Goal: Navigation & Orientation: Find specific page/section

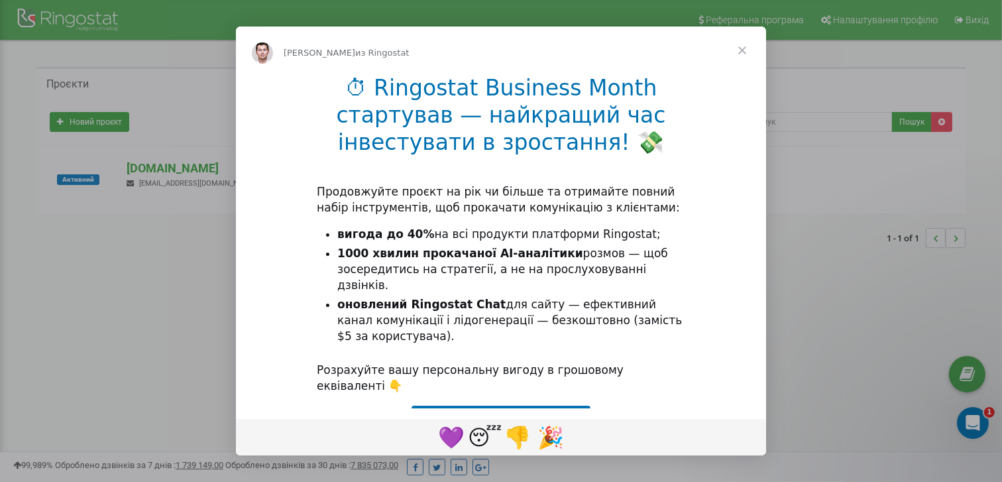
click at [742, 50] on span "Закрыть" at bounding box center [743, 51] width 48 height 48
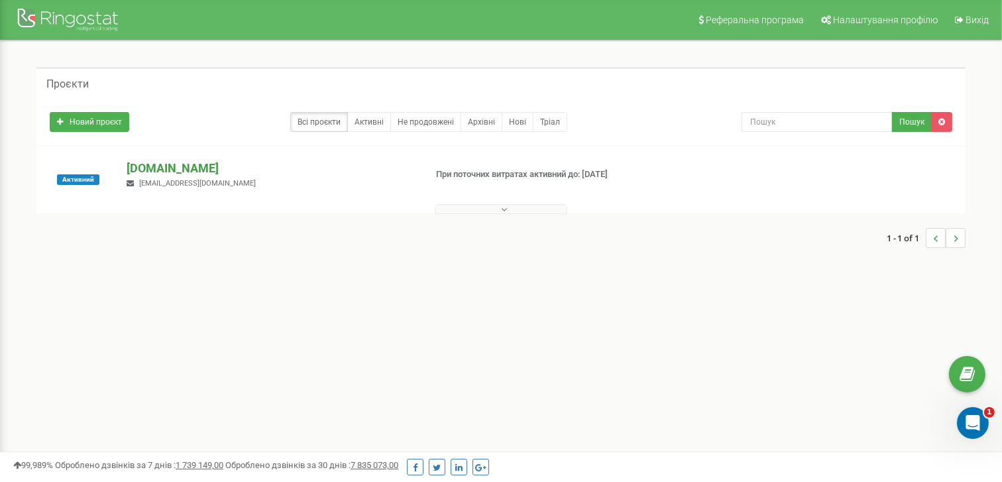
click at [203, 174] on p "a-ur.com" at bounding box center [271, 168] width 288 height 17
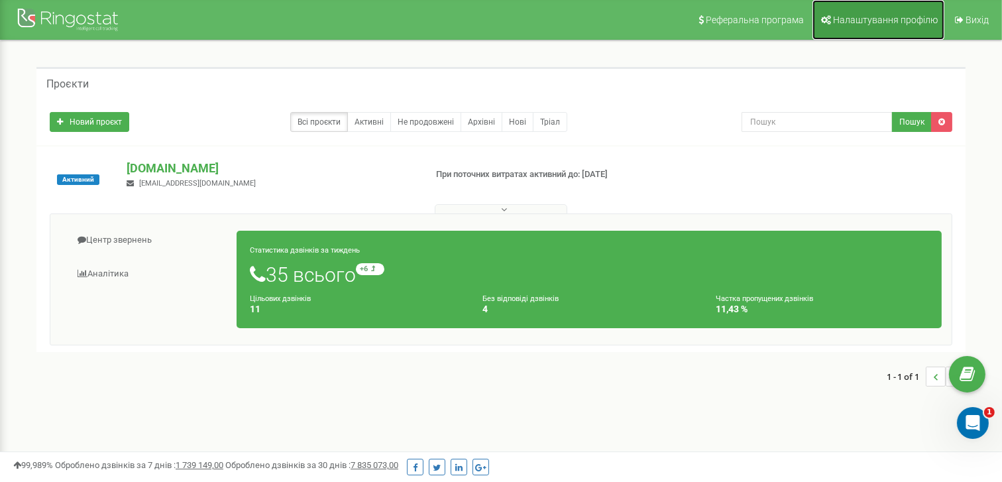
click at [912, 21] on span "Налаштування профілю" at bounding box center [885, 20] width 105 height 11
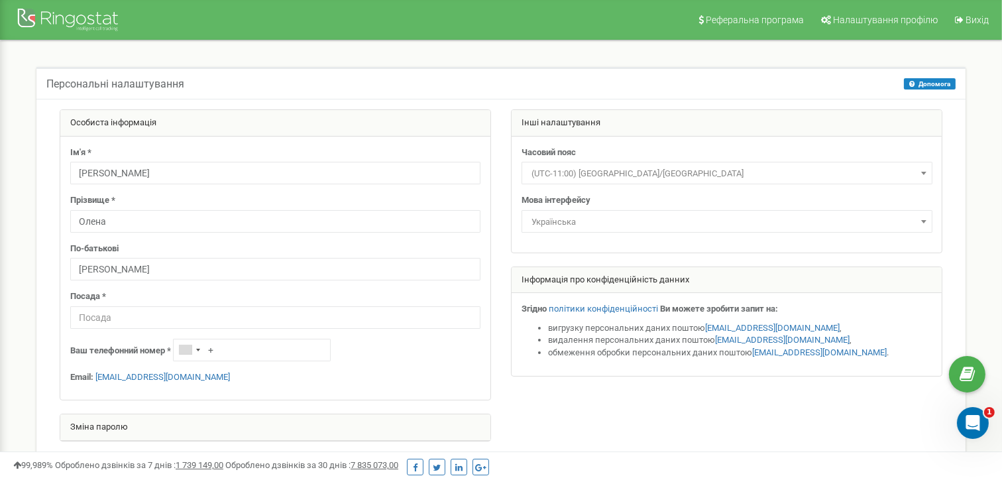
click at [108, 426] on div "Зміна паролю" at bounding box center [275, 427] width 430 height 27
click at [105, 23] on div at bounding box center [70, 21] width 106 height 32
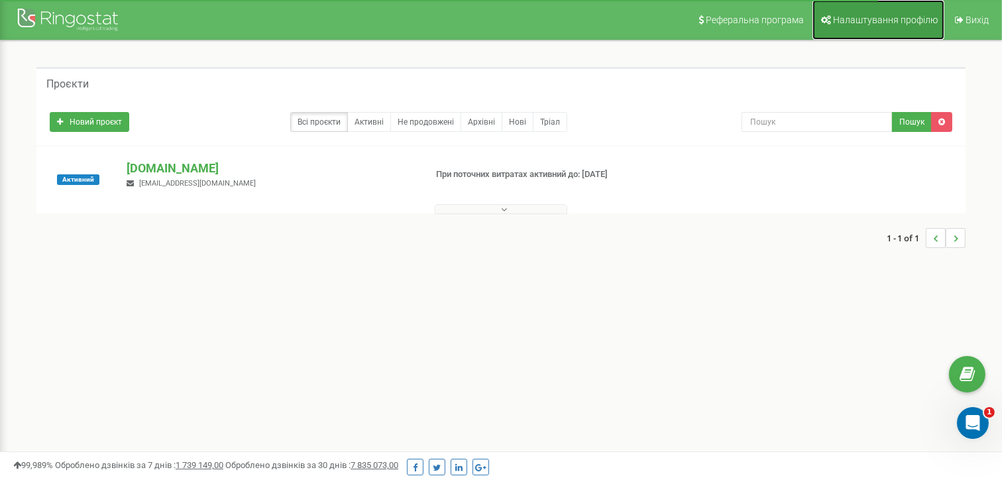
click at [866, 22] on span "Налаштування профілю" at bounding box center [885, 20] width 105 height 11
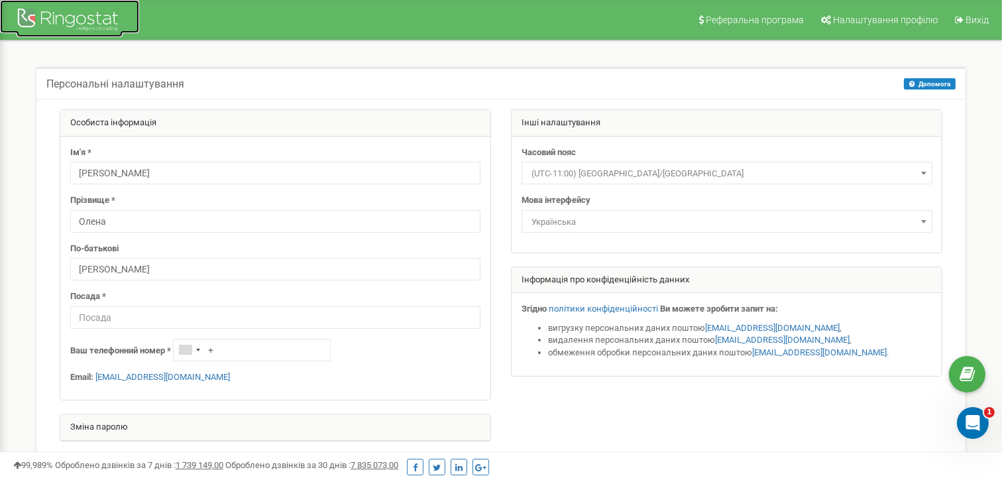
click at [115, 17] on div at bounding box center [70, 21] width 106 height 32
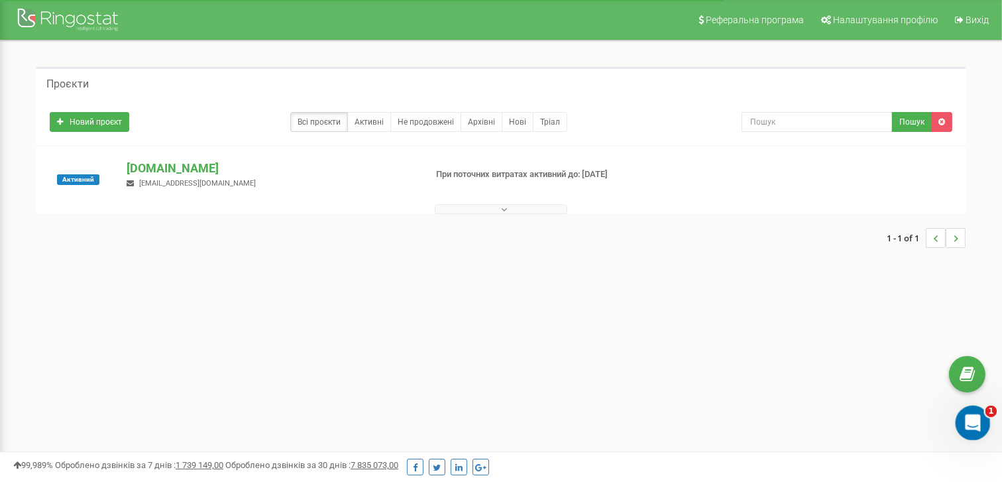
click at [974, 431] on div "Открыть службу сообщений Intercom" at bounding box center [971, 421] width 44 height 44
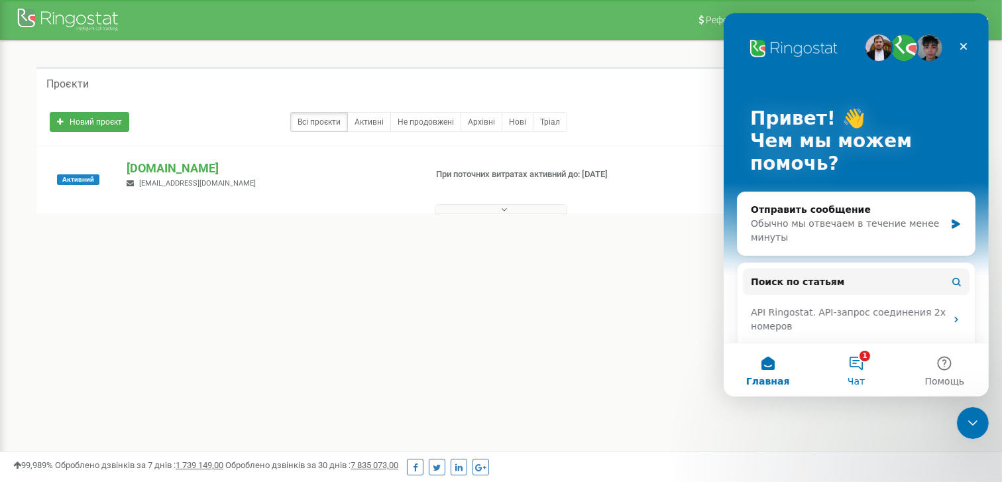
click at [868, 379] on button "1 Чат" at bounding box center [855, 369] width 88 height 53
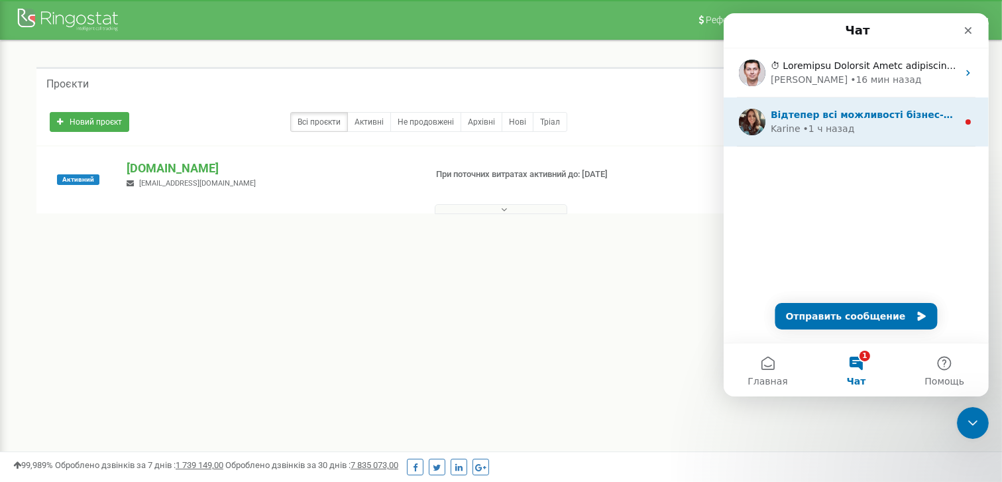
click at [931, 139] on div "Відтепер всі можливості бізнес-телефонії Ringostat доступні як на компʼютері, т…" at bounding box center [855, 121] width 265 height 49
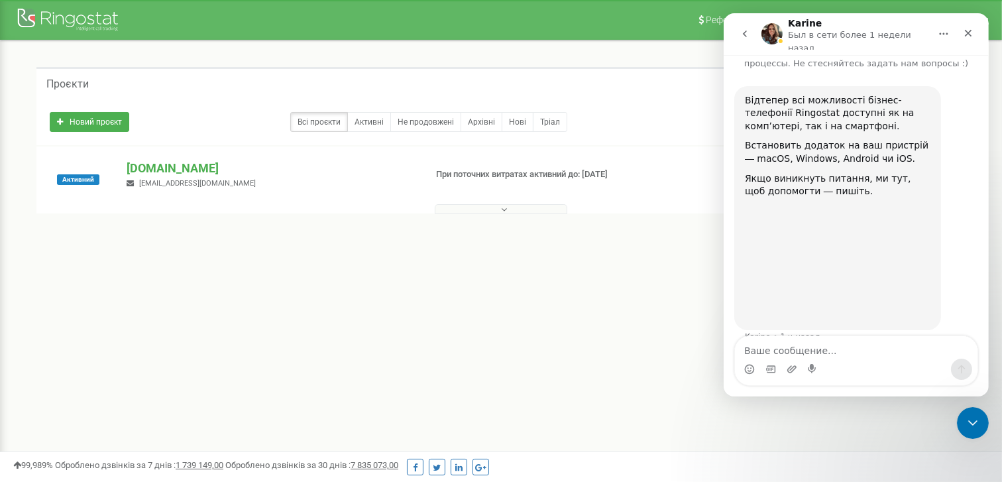
scroll to position [52, 0]
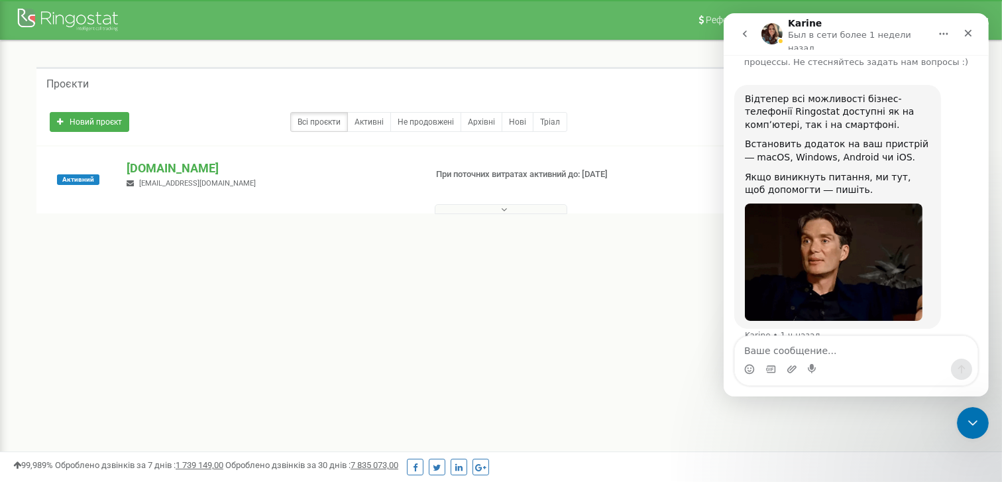
click at [735, 34] on button "go back" at bounding box center [744, 33] width 25 height 25
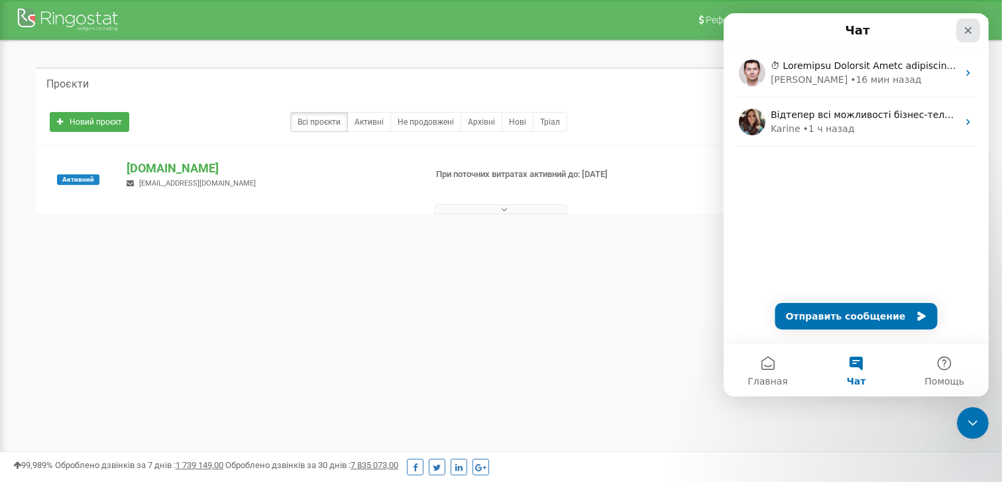
click at [973, 27] on div "Закрыть" at bounding box center [968, 31] width 24 height 24
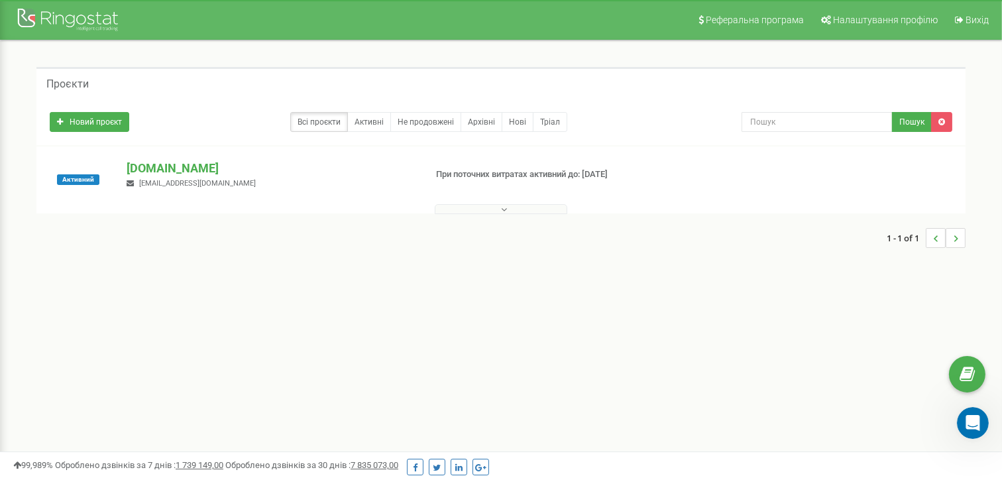
click at [671, 374] on div "Реферальна програма Налаштування профілю Вихід Проєкти Новий проєкт Всі проєкти…" at bounding box center [501, 397] width 1002 height 795
